Goal: Use online tool/utility: Utilize a website feature to perform a specific function

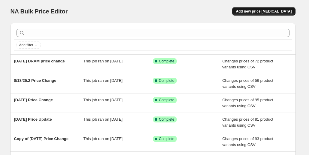
click at [258, 15] on button "Add new price [MEDICAL_DATA]" at bounding box center [263, 11] width 63 height 8
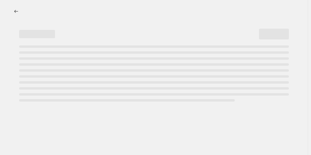
select select "percentage"
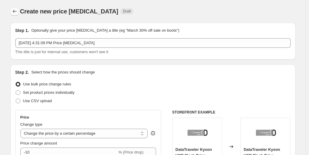
click at [16, 9] on icon "Price change jobs" at bounding box center [15, 11] width 6 height 6
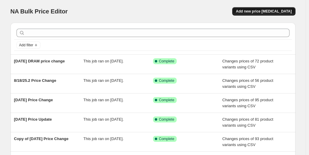
click at [276, 9] on button "Add new price [MEDICAL_DATA]" at bounding box center [263, 11] width 63 height 8
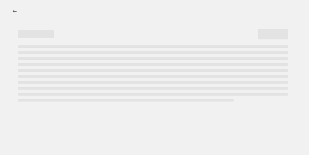
select select "percentage"
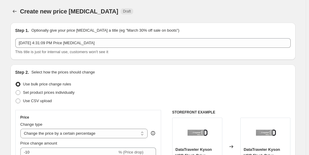
click at [83, 49] on div "[DATE] 4:31:09 PM Price [MEDICAL_DATA] This title is just for internal use, cus…" at bounding box center [152, 46] width 275 height 17
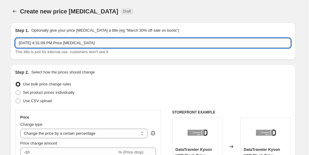
click at [88, 44] on input "[DATE] 4:31:09 PM Price [MEDICAL_DATA]" at bounding box center [152, 43] width 275 height 10
type input "9/16 Price Change"
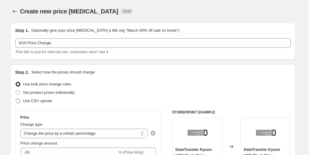
click at [27, 102] on span "Use CSV upload" at bounding box center [37, 101] width 29 height 4
click at [16, 99] on input "Use CSV upload" at bounding box center [16, 99] width 0 height 0
radio input "true"
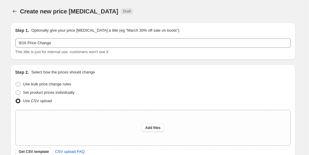
scroll to position [42, 0]
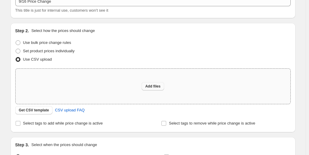
click at [151, 87] on span "Add files" at bounding box center [152, 86] width 15 height 5
type input "C:\fakepath\09162025 Price Change.csv"
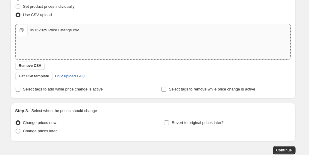
scroll to position [122, 0]
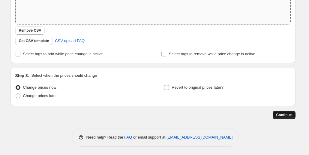
click at [294, 111] on button "Continue" at bounding box center [283, 115] width 23 height 8
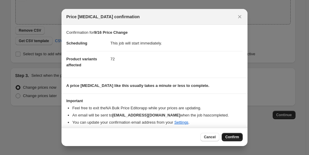
click at [234, 138] on span "Confirm" at bounding box center [232, 137] width 14 height 5
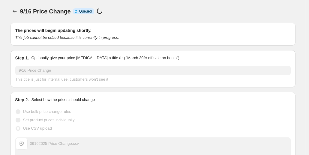
scroll to position [122, 0]
